Goal: Task Accomplishment & Management: Use online tool/utility

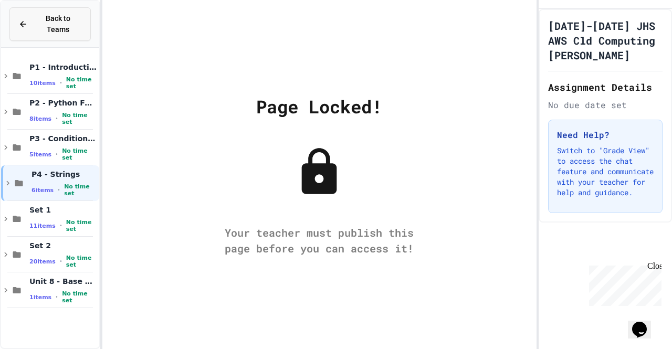
click at [51, 19] on span "Back to Teams" at bounding box center [58, 24] width 48 height 22
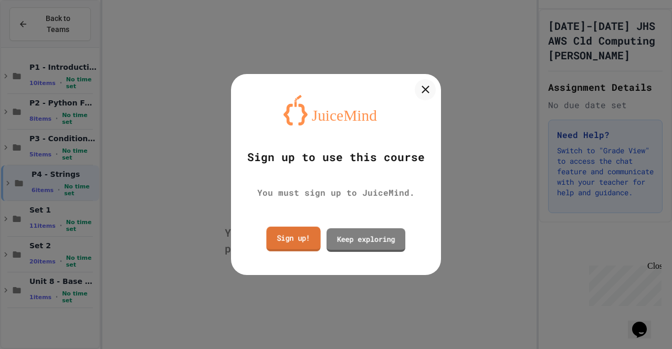
click at [309, 237] on link "Sign up!" at bounding box center [293, 239] width 54 height 25
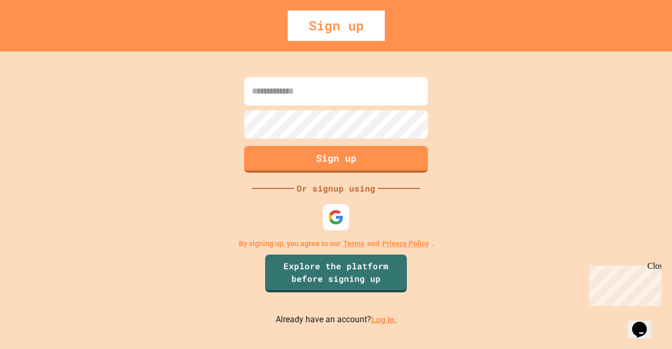
click at [371, 323] on link "Log in." at bounding box center [384, 320] width 26 height 10
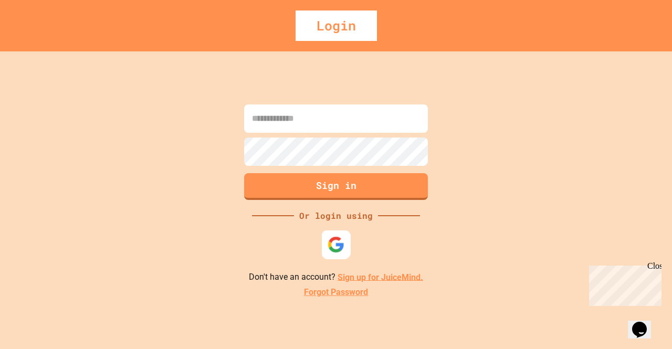
click at [336, 237] on img at bounding box center [336, 244] width 17 height 17
click at [294, 117] on input at bounding box center [336, 118] width 184 height 28
type input "**********"
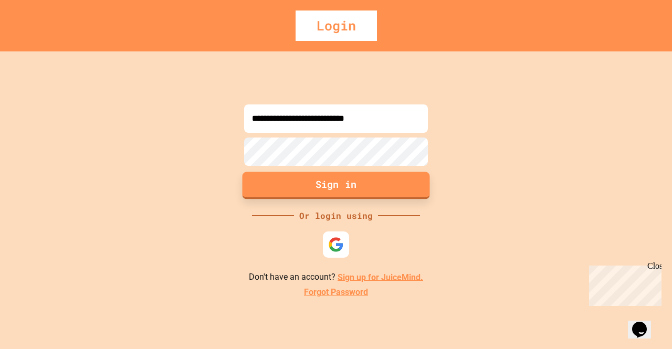
click at [309, 185] on button "Sign in" at bounding box center [336, 185] width 187 height 27
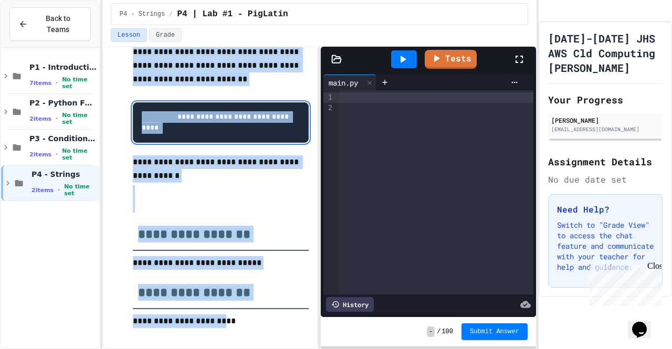
scroll to position [1046, 0]
drag, startPoint x: 131, startPoint y: 120, endPoint x: 238, endPoint y: 326, distance: 232.0
copy div "**********"
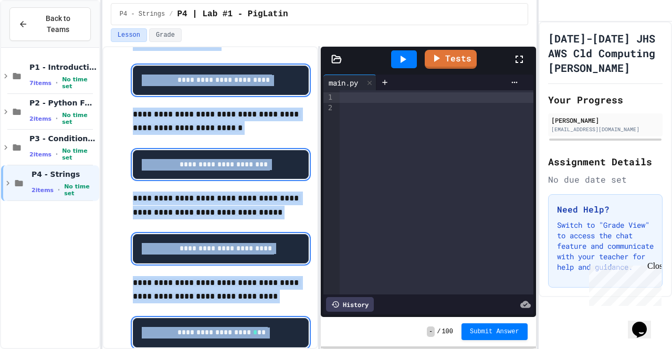
scroll to position [0, 0]
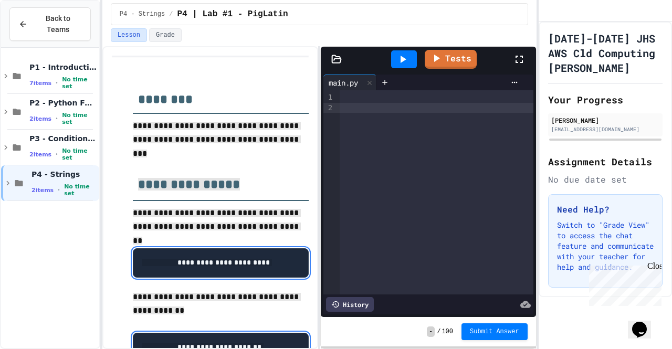
click at [351, 157] on div at bounding box center [437, 192] width 194 height 204
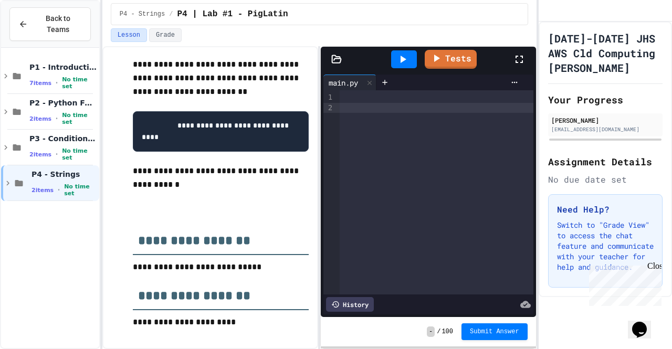
click at [271, 210] on p at bounding box center [221, 212] width 176 height 14
click at [372, 105] on div at bounding box center [437, 108] width 194 height 11
click at [343, 103] on div at bounding box center [437, 108] width 194 height 11
click at [343, 100] on div at bounding box center [437, 97] width 194 height 11
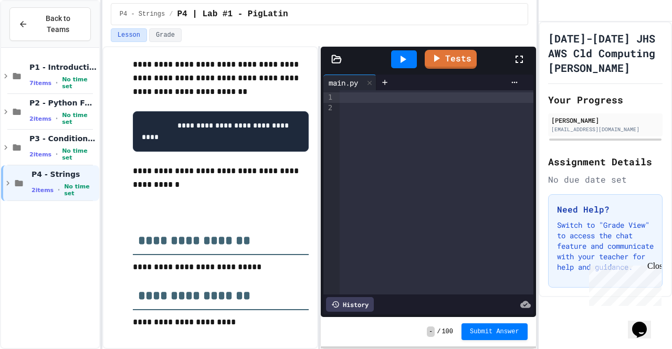
scroll to position [36, 0]
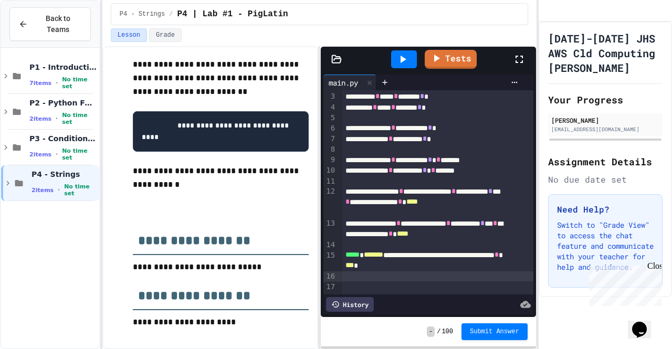
click at [404, 60] on icon at bounding box center [402, 59] width 13 height 13
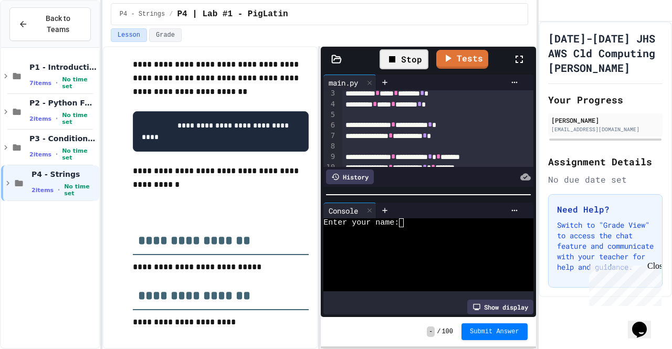
click at [434, 227] on div at bounding box center [417, 231] width 189 height 9
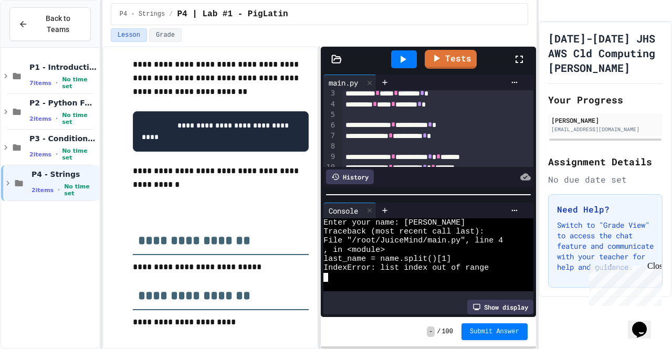
scroll to position [0, 0]
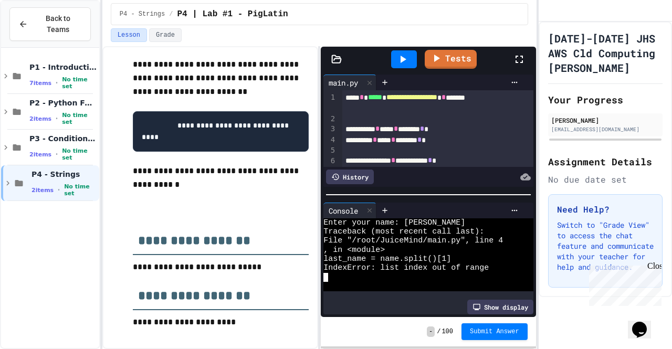
click at [480, 329] on span "Submit Answer" at bounding box center [494, 332] width 49 height 8
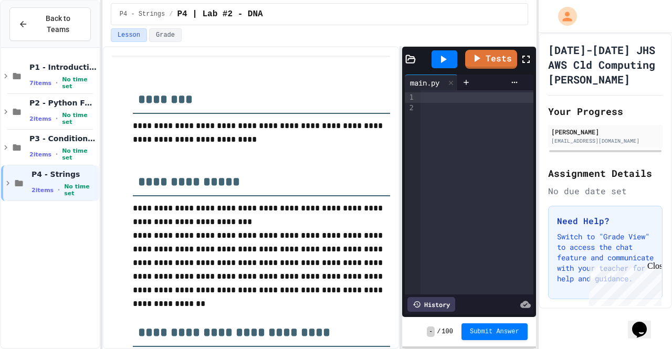
click at [400, 160] on div "**********" at bounding box center [319, 197] width 434 height 303
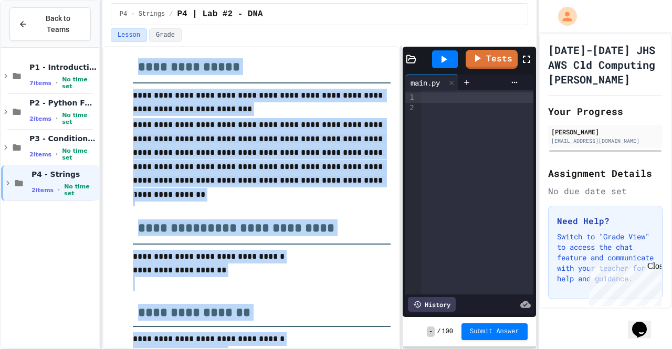
scroll to position [215, 0]
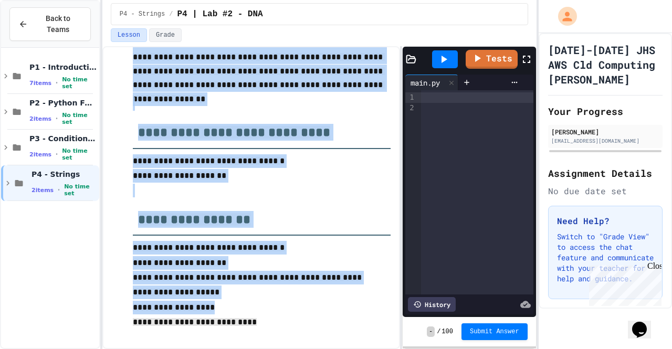
drag, startPoint x: 131, startPoint y: 95, endPoint x: 268, endPoint y: 326, distance: 268.3
click at [268, 326] on div "**********" at bounding box center [251, 96] width 279 height 489
copy div "**********"
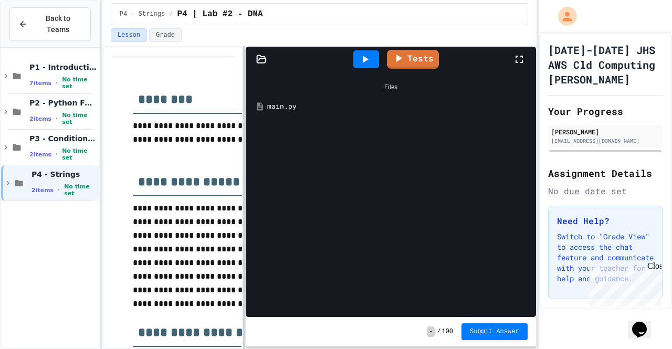
click at [243, 114] on div at bounding box center [244, 197] width 2 height 303
click at [265, 123] on div "Files main.py" at bounding box center [391, 194] width 290 height 245
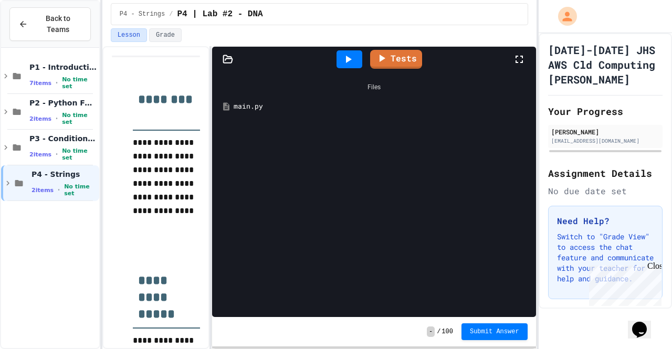
click at [259, 107] on div "main.py" at bounding box center [382, 106] width 296 height 11
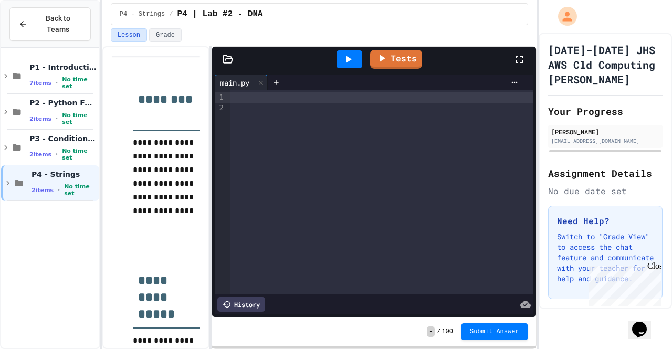
click at [250, 117] on div at bounding box center [381, 192] width 302 height 204
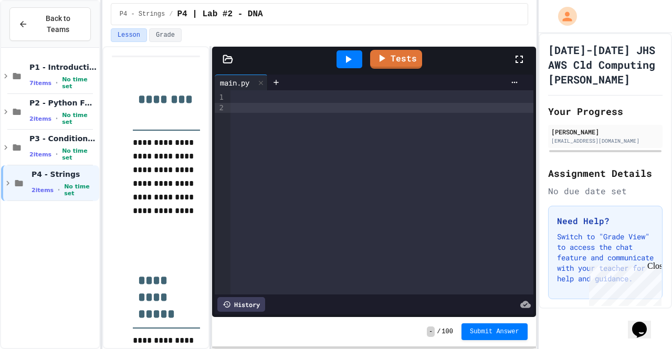
click at [250, 95] on div at bounding box center [381, 97] width 302 height 11
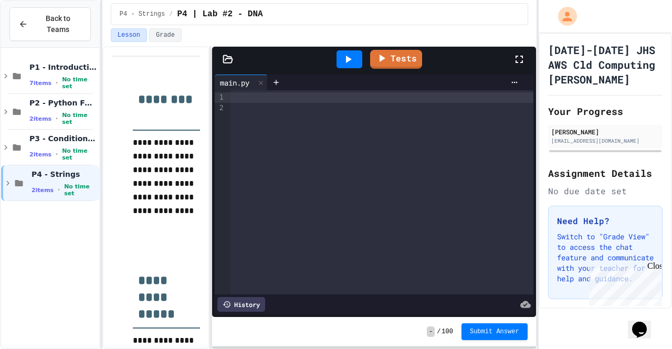
scroll to position [15, 0]
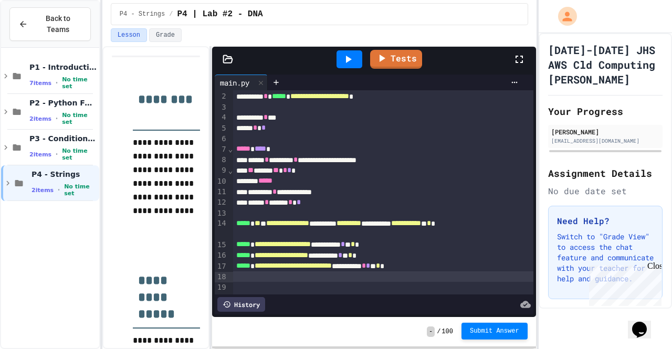
click at [479, 332] on span "Submit Answer" at bounding box center [494, 331] width 49 height 8
